Goal: Transaction & Acquisition: Purchase product/service

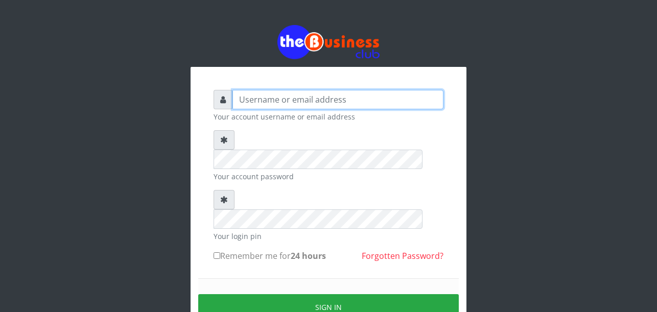
type input "Uchechukstelec"
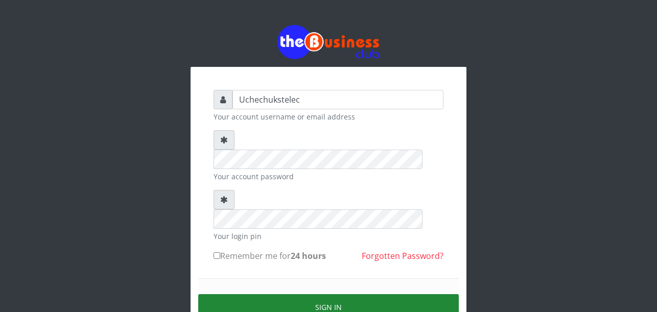
click at [305, 294] on button "Sign in" at bounding box center [328, 307] width 261 height 26
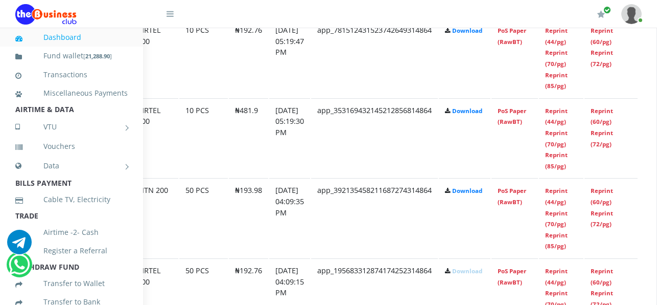
scroll to position [1178, 102]
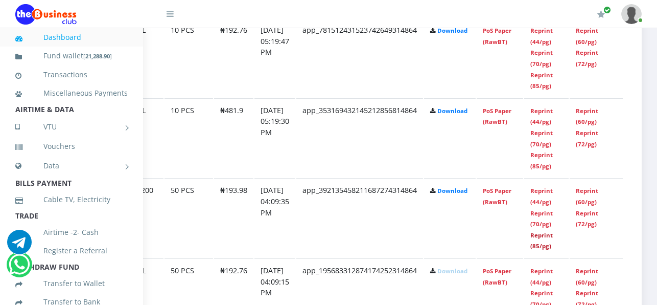
click at [538, 247] on link "Reprint (85/pg)" at bounding box center [542, 240] width 22 height 19
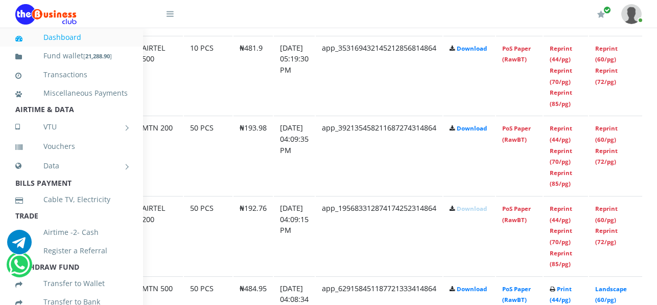
scroll to position [1240, 65]
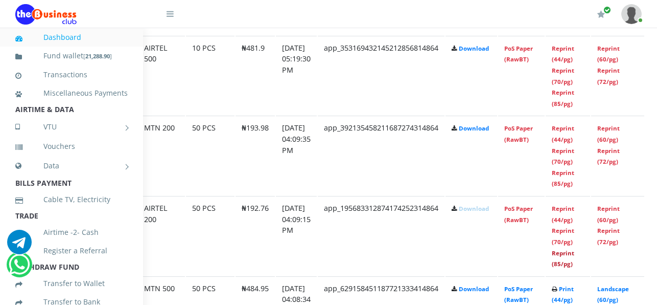
click at [575, 257] on link "Reprint (85/pg)" at bounding box center [563, 258] width 22 height 19
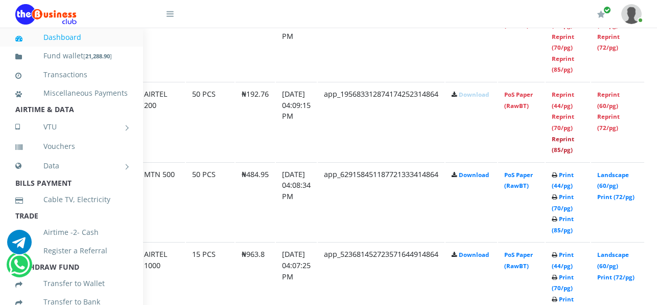
scroll to position [1357, 65]
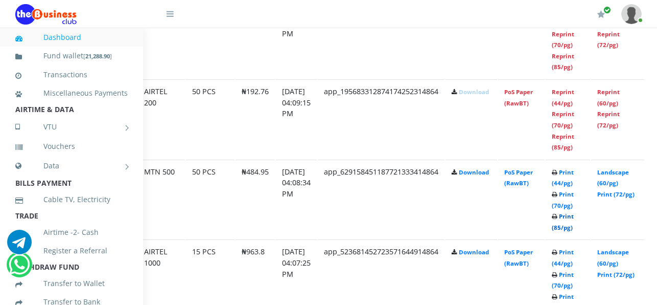
click at [574, 226] on link "Print (85/pg)" at bounding box center [563, 221] width 22 height 19
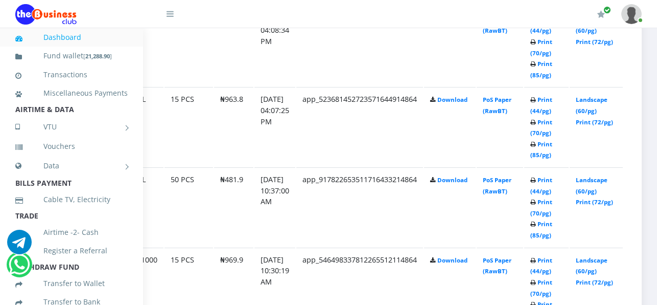
scroll to position [1512, 102]
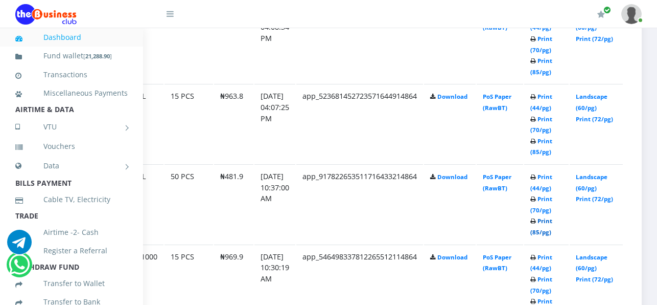
click at [541, 224] on link "Print (85/pg)" at bounding box center [542, 226] width 22 height 19
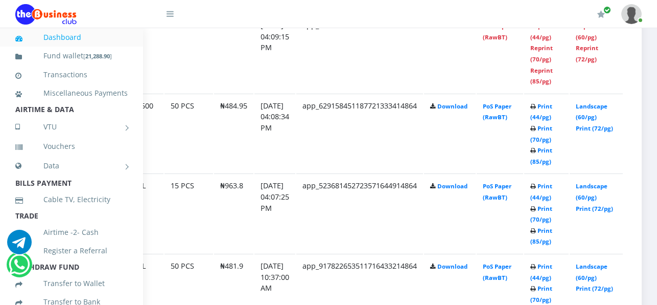
scroll to position [1425, 102]
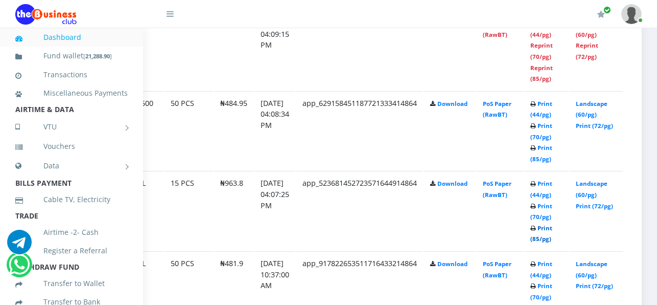
click at [544, 243] on link "Print (85/pg)" at bounding box center [542, 233] width 22 height 19
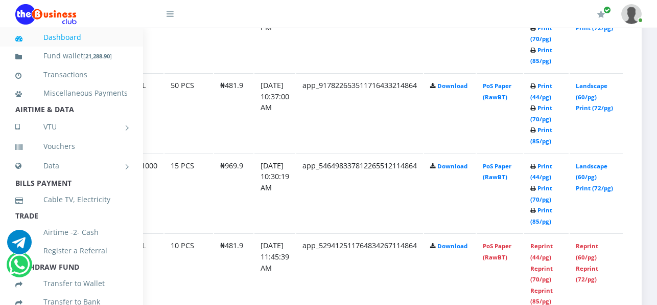
scroll to position [1603, 102]
click at [540, 224] on link "Print (85/pg)" at bounding box center [542, 215] width 22 height 19
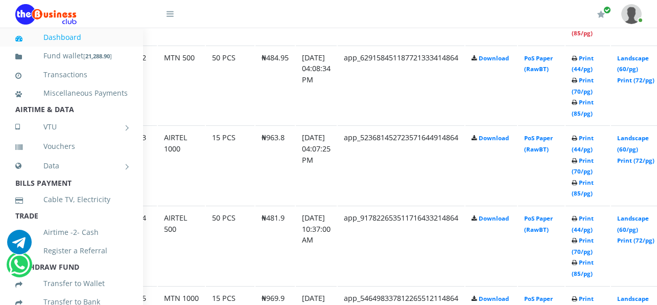
scroll to position [1471, 102]
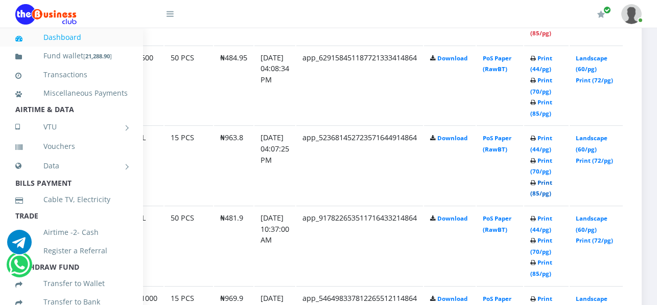
click at [539, 192] on link "Print (85/pg)" at bounding box center [542, 187] width 22 height 19
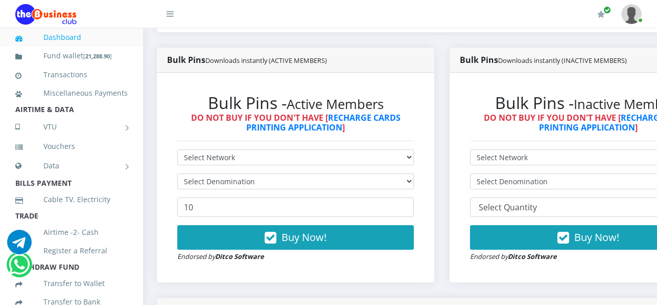
scroll to position [246, 0]
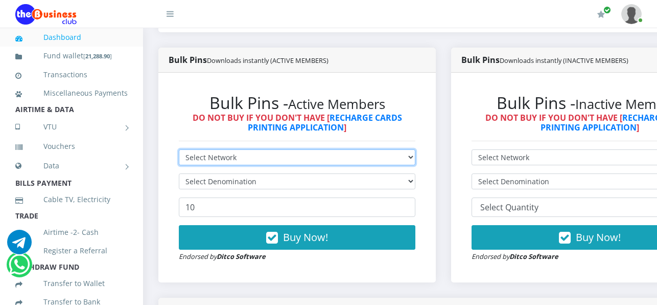
click at [239, 152] on select "Select Network MTN Globacom 9Mobile Airtel" at bounding box center [297, 157] width 237 height 16
select select "MTN"
click at [179, 151] on select "Select Network MTN Globacom 9Mobile Airtel" at bounding box center [297, 157] width 237 height 16
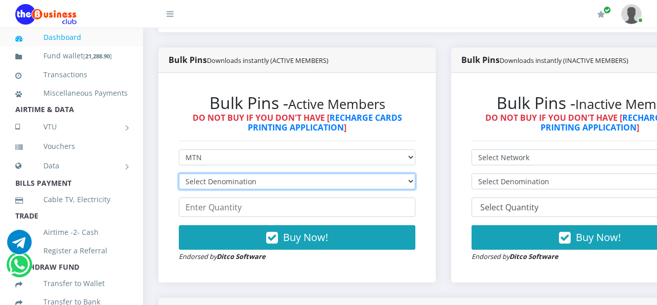
click at [255, 184] on select "Select Denomination MTN NGN100 - ₦96.99 MTN NGN200 - ₦193.98 MTN NGN400 - ₦387.…" at bounding box center [297, 181] width 237 height 16
select select "193.98-200"
click at [179, 175] on select "Select Denomination MTN NGN100 - ₦96.99 MTN NGN200 - ₦193.98 MTN NGN400 - ₦387.…" at bounding box center [297, 181] width 237 height 16
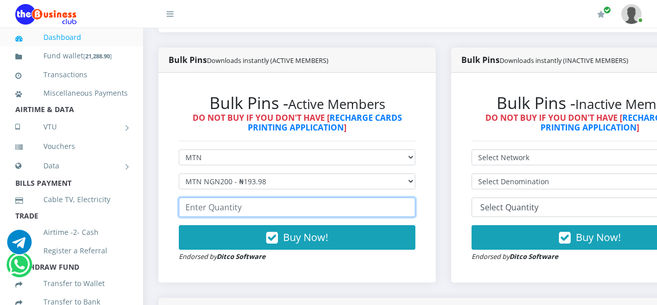
click at [254, 208] on input "number" at bounding box center [297, 206] width 237 height 19
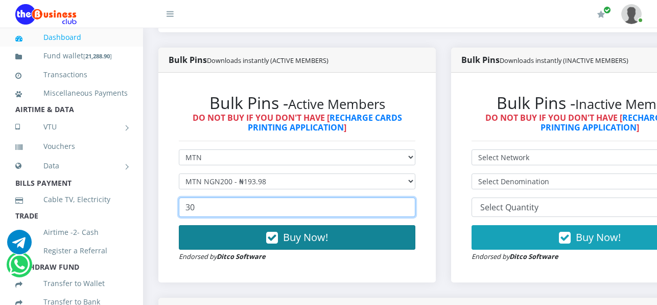
type input "30"
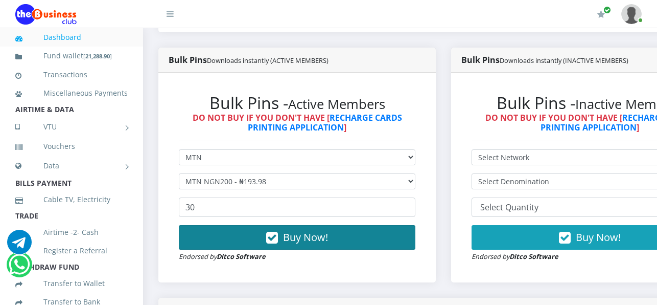
click at [345, 240] on button "Buy Now!" at bounding box center [297, 237] width 237 height 25
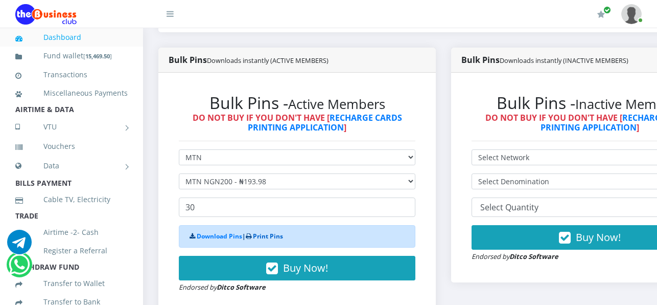
click at [269, 240] on link "Print Pins" at bounding box center [268, 236] width 30 height 9
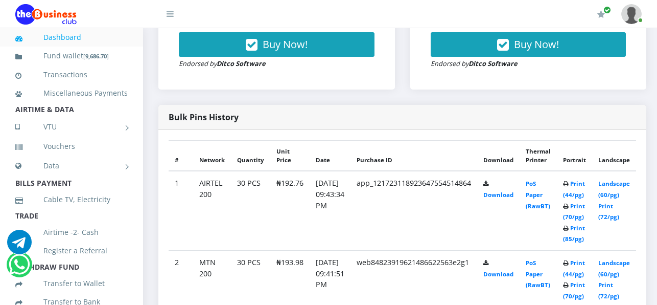
scroll to position [483, 0]
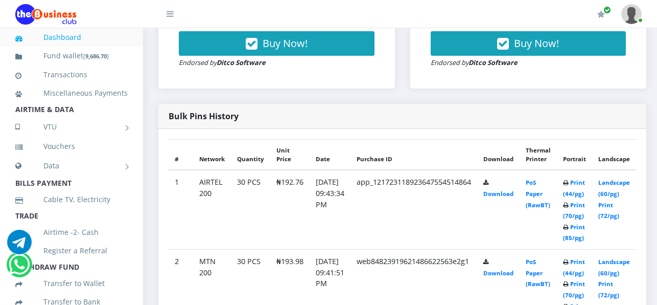
click at [585, 249] on td "Print (44/pg) Print (70/pg) Print (85/pg)" at bounding box center [574, 288] width 35 height 79
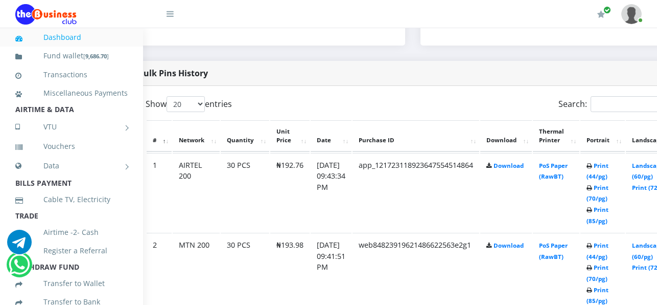
scroll to position [483, 33]
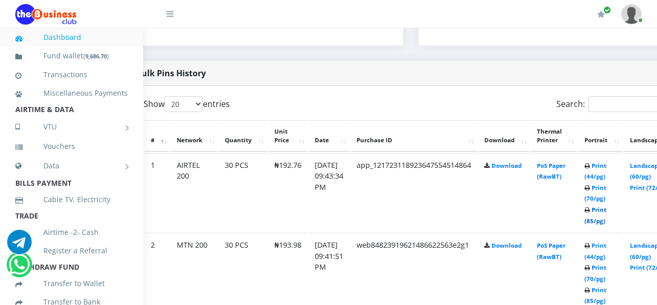
click at [607, 219] on link "Print (85/pg)" at bounding box center [596, 214] width 22 height 19
